Goal: Information Seeking & Learning: Learn about a topic

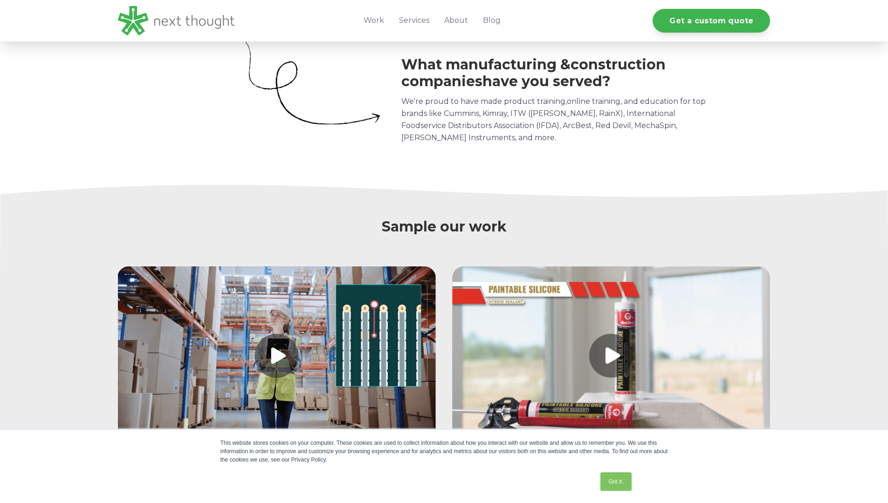
scroll to position [2355, 0]
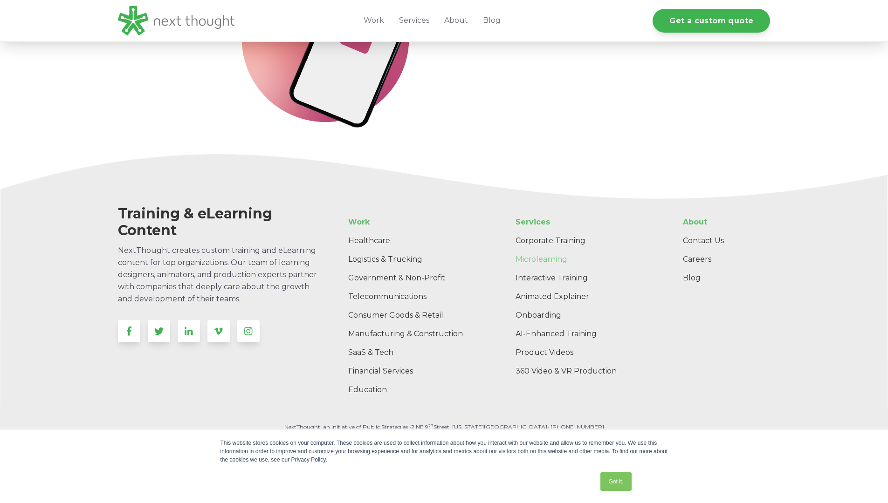
click at [572, 259] on link "Microlearning" at bounding box center [583, 259] width 150 height 19
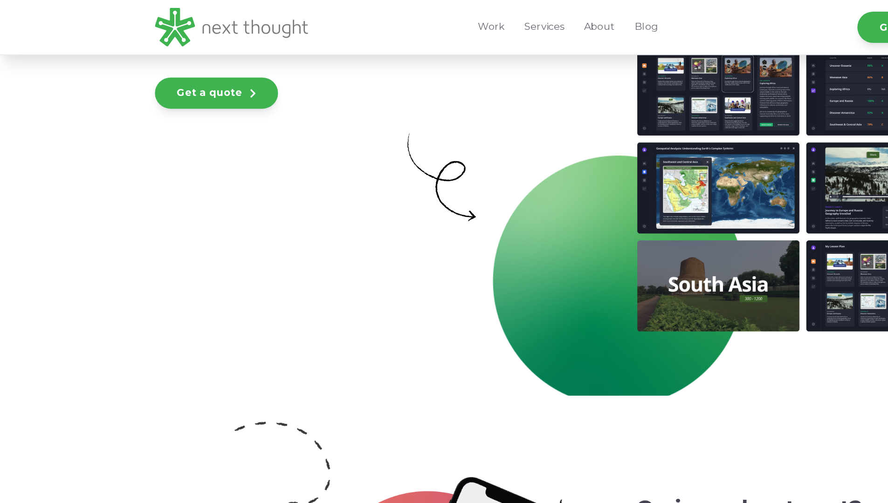
scroll to position [2951, 0]
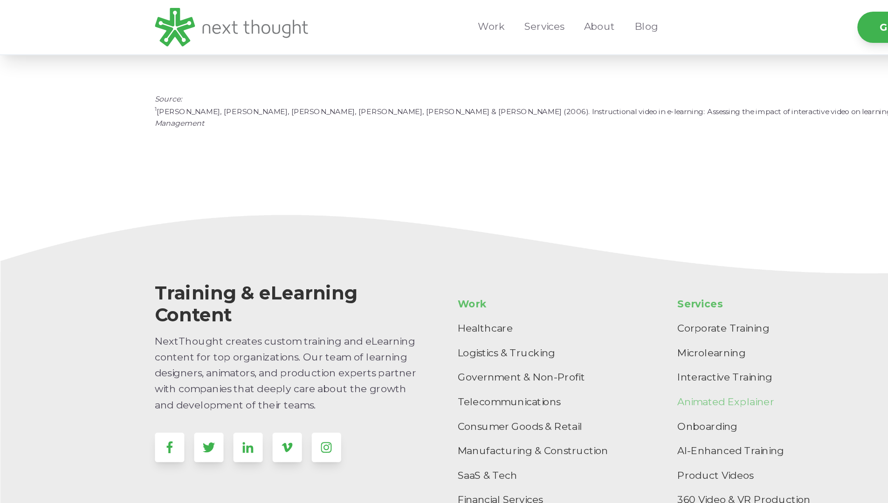
click at [518, 297] on link "Animated Explainer" at bounding box center [583, 306] width 150 height 19
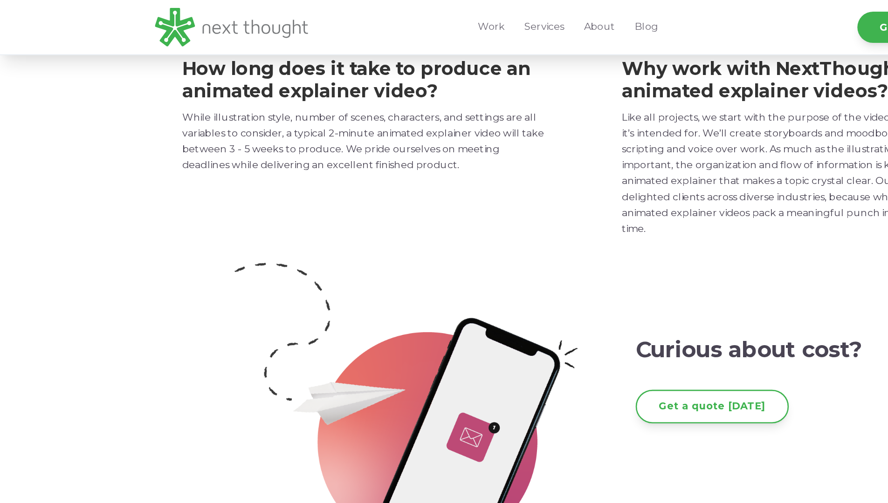
scroll to position [1906, 0]
